Goal: Information Seeking & Learning: Learn about a topic

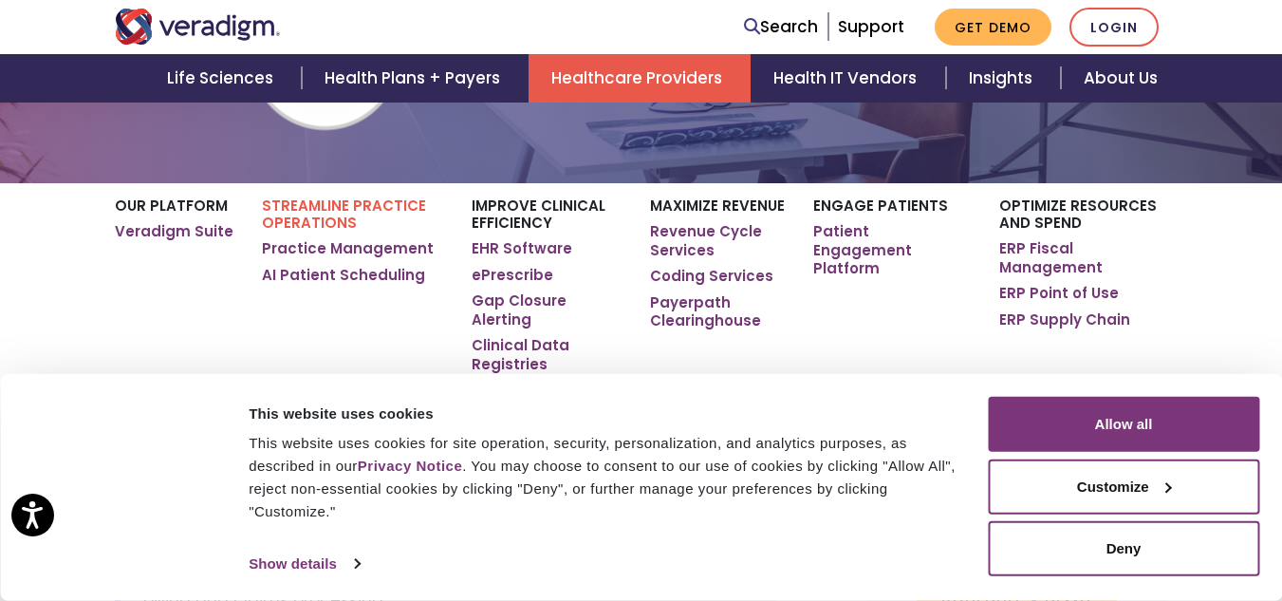
scroll to position [285, 0]
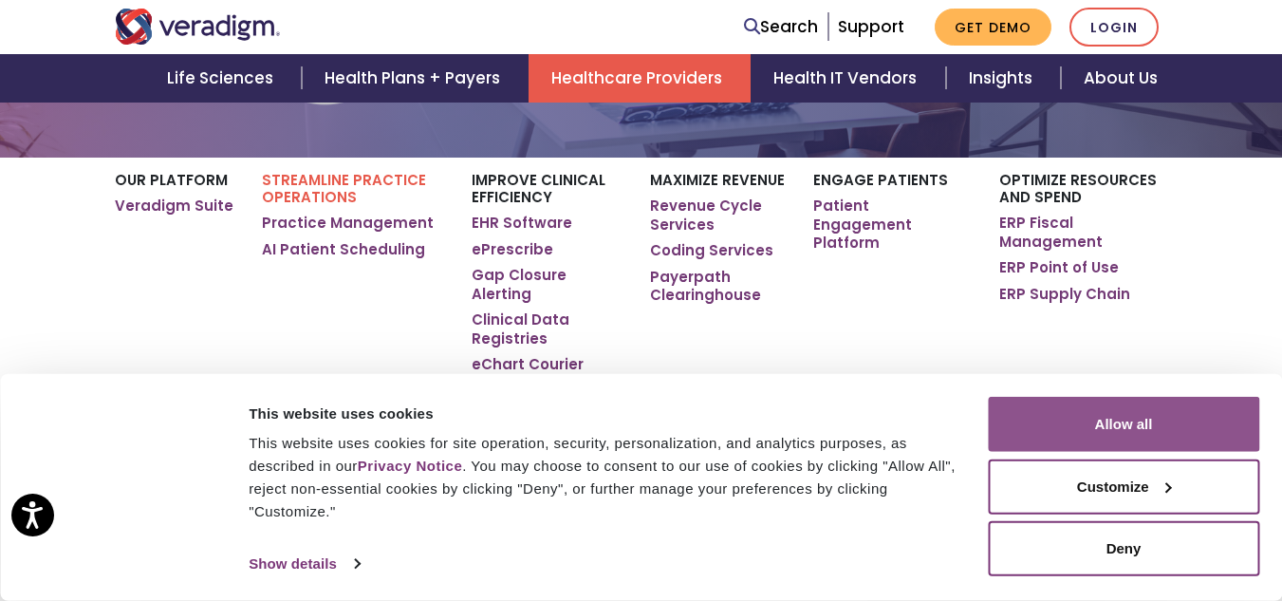
click at [1129, 436] on button "Allow all" at bounding box center [1123, 424] width 271 height 55
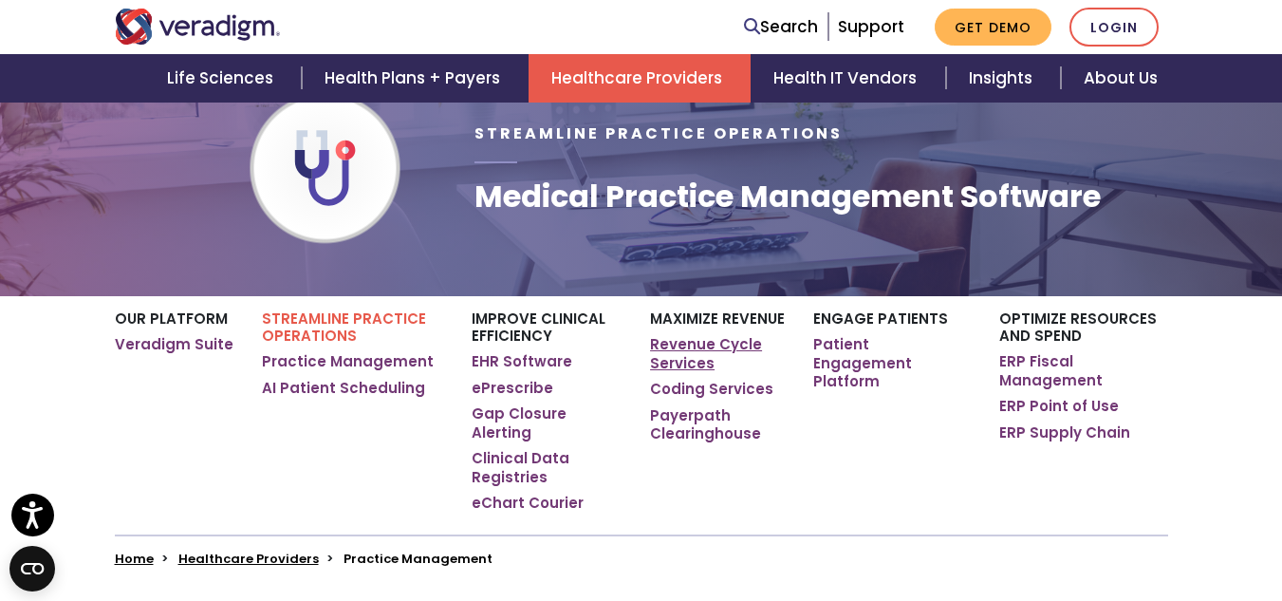
scroll to position [190, 0]
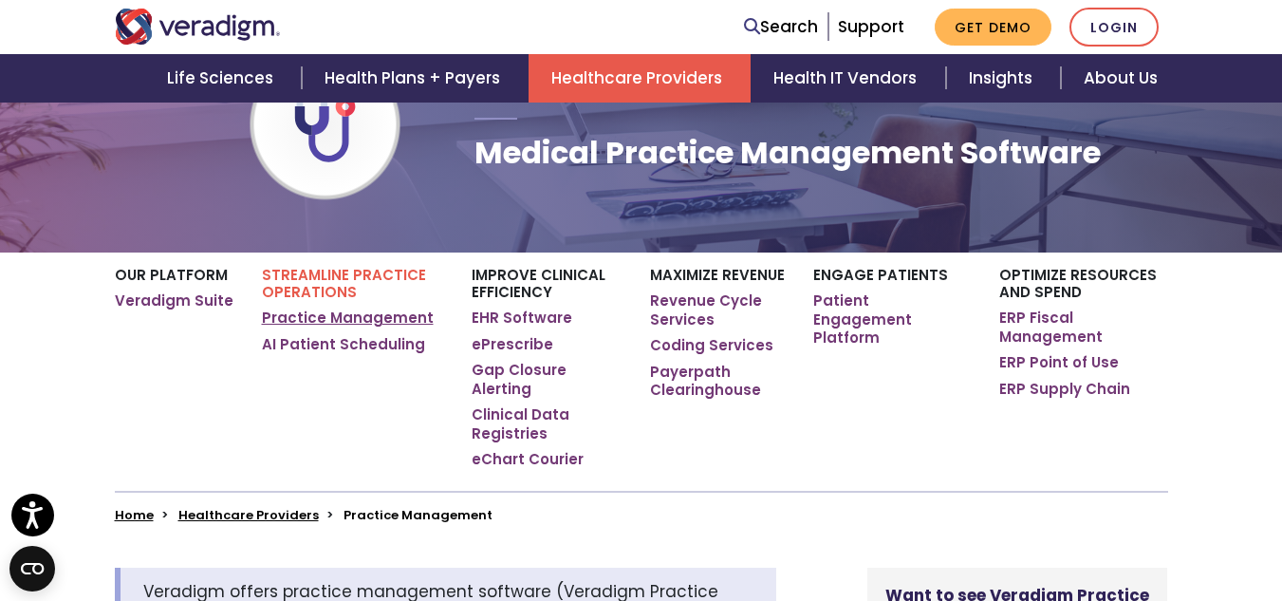
click at [376, 318] on link "Practice Management" at bounding box center [348, 317] width 172 height 19
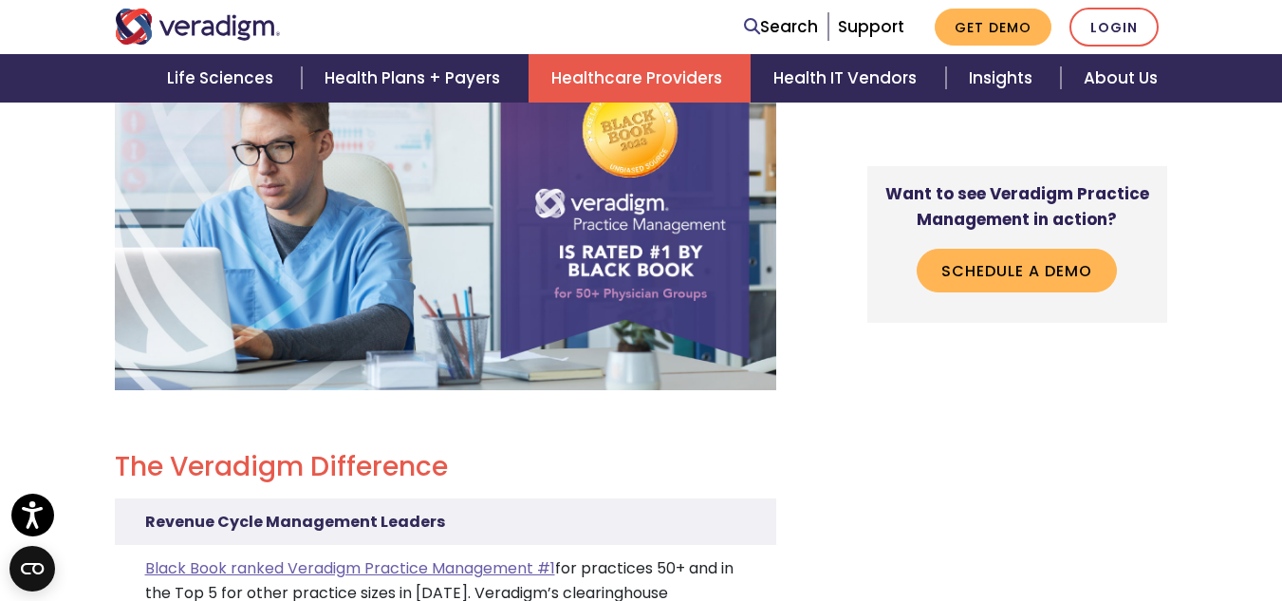
scroll to position [4081, 0]
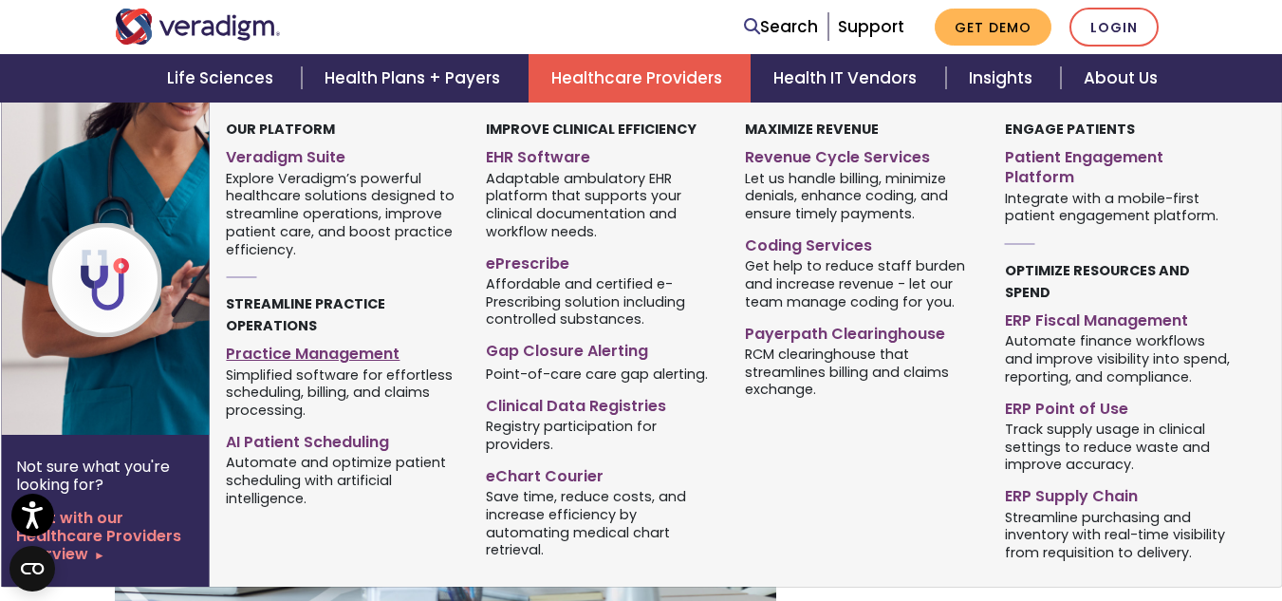
click at [341, 355] on link "Practice Management" at bounding box center [341, 351] width 231 height 28
